Goal: Find specific page/section: Find specific page/section

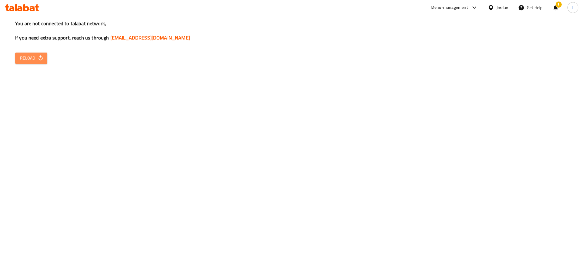
click at [34, 59] on span "Reload" at bounding box center [31, 58] width 22 height 8
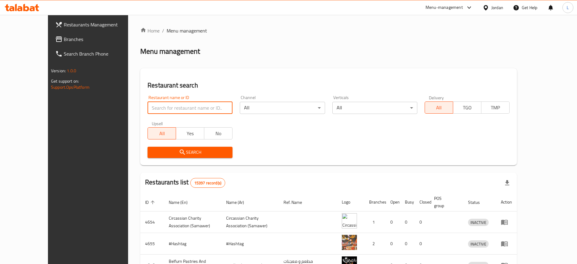
click at [192, 107] on input "search" at bounding box center [189, 108] width 85 height 12
paste input "[PERSON_NAME]"
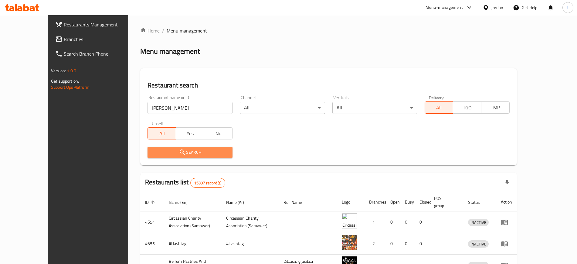
click at [180, 152] on span "Search" at bounding box center [189, 152] width 75 height 8
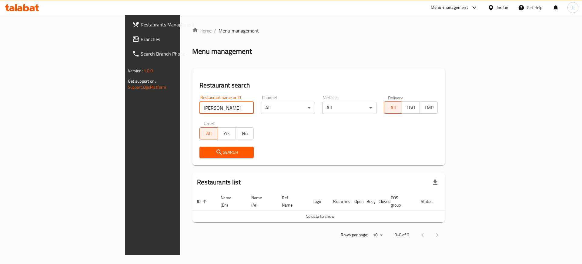
click at [200, 109] on input "[PERSON_NAME]" at bounding box center [227, 108] width 54 height 12
type input "Nishan"
click button "Search" at bounding box center [227, 151] width 54 height 11
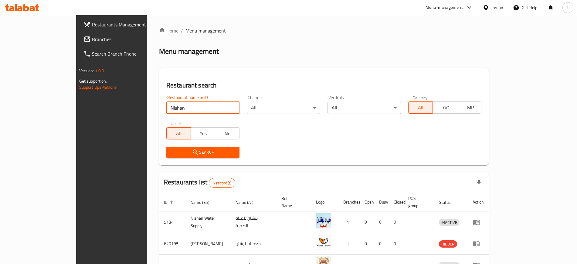
scroll to position [103, 0]
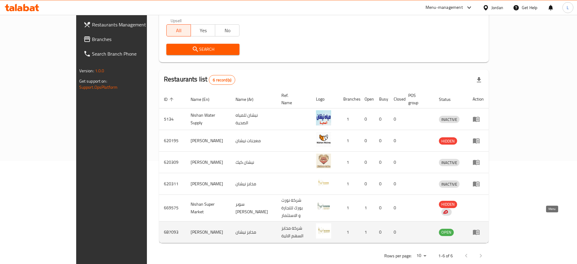
click at [480, 228] on icon "enhanced table" at bounding box center [475, 231] width 7 height 7
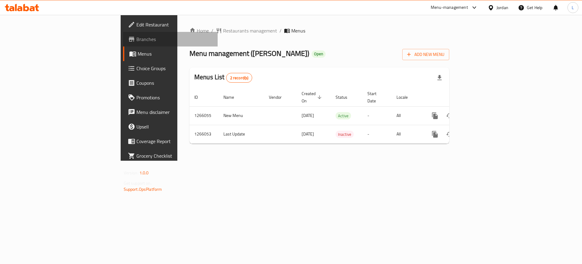
click at [136, 37] on span "Branches" at bounding box center [174, 38] width 77 height 7
